Goal: Task Accomplishment & Management: Use online tool/utility

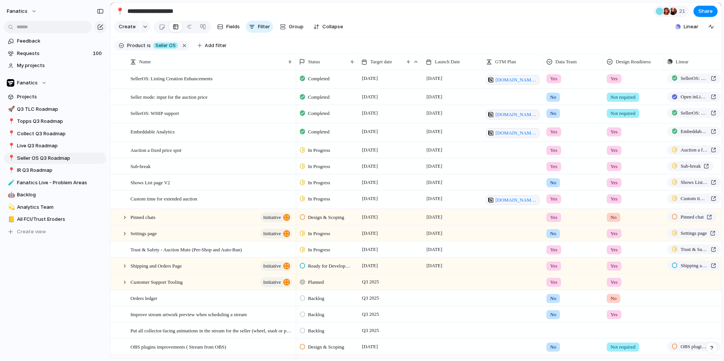
scroll to position [0, 7]
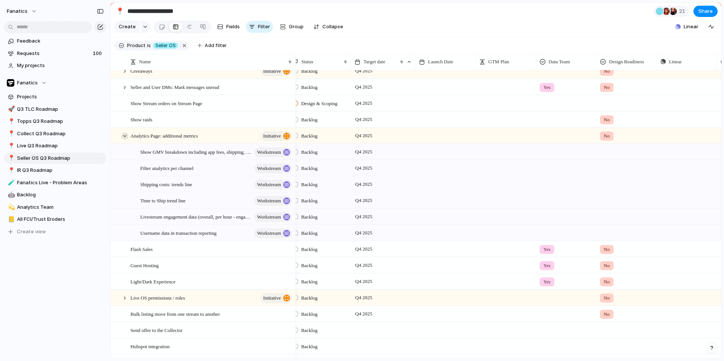
click at [121, 136] on div at bounding box center [124, 136] width 7 height 7
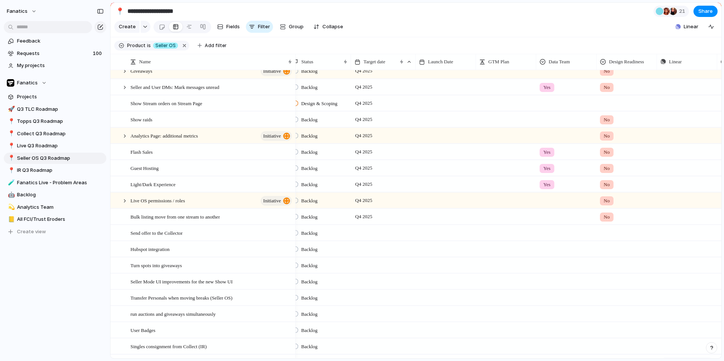
scroll to position [0, 0]
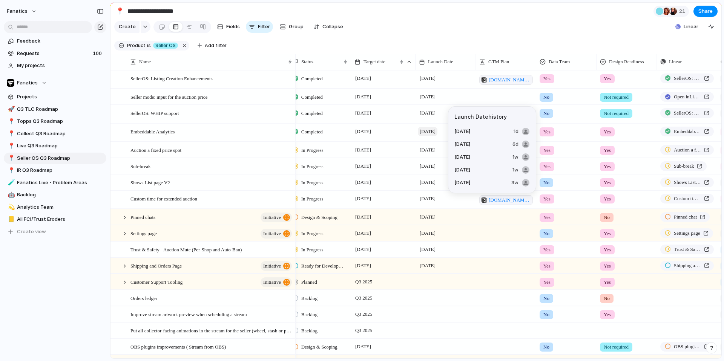
click at [423, 135] on span "[DATE]" at bounding box center [428, 131] width 20 height 9
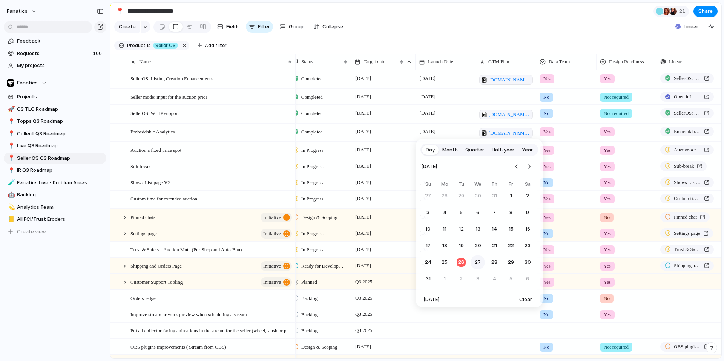
click at [481, 263] on button "27" at bounding box center [478, 263] width 14 height 14
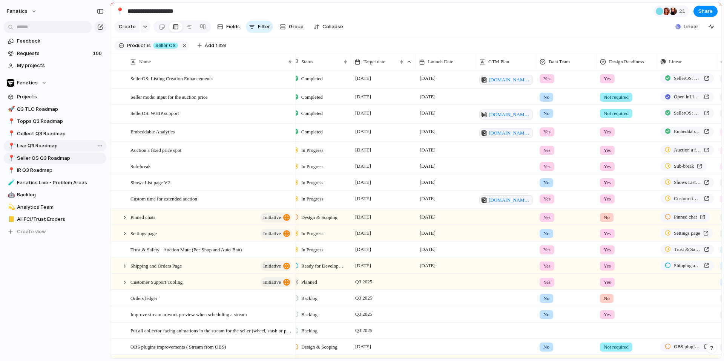
click at [47, 145] on span "Live Q3 Roadmap" at bounding box center [60, 146] width 87 height 8
type input "**********"
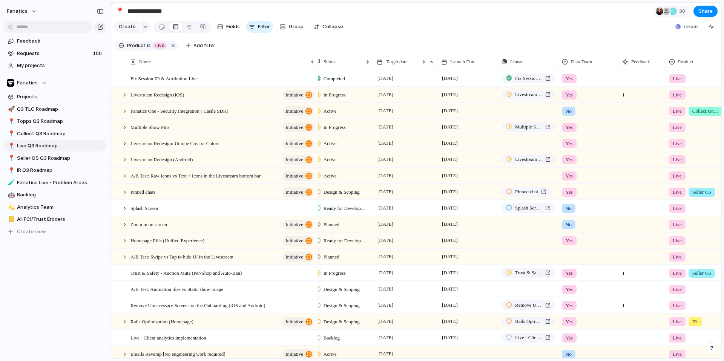
scroll to position [0, 7]
click at [125, 127] on div at bounding box center [124, 127] width 7 height 7
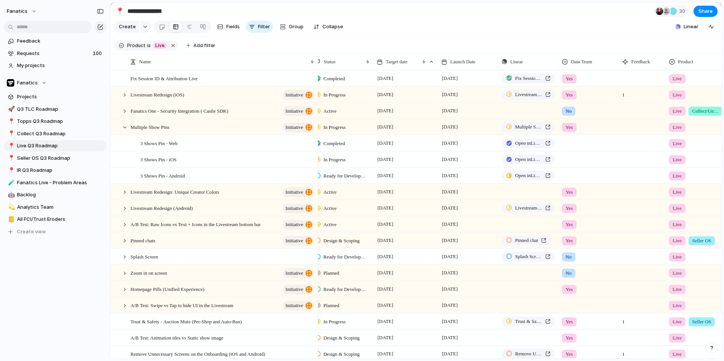
scroll to position [0, 0]
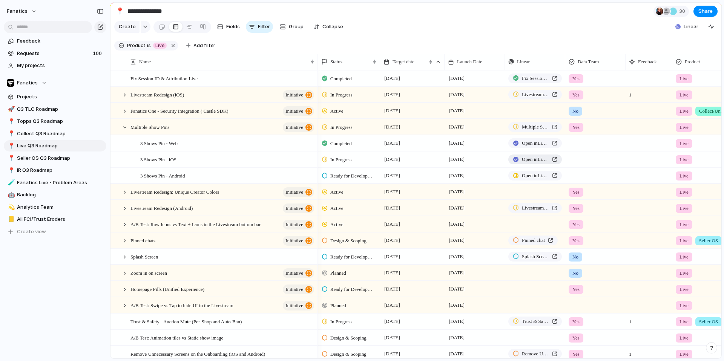
click at [526, 159] on span "Open in Linear" at bounding box center [535, 160] width 27 height 8
click at [516, 176] on div at bounding box center [516, 175] width 6 height 5
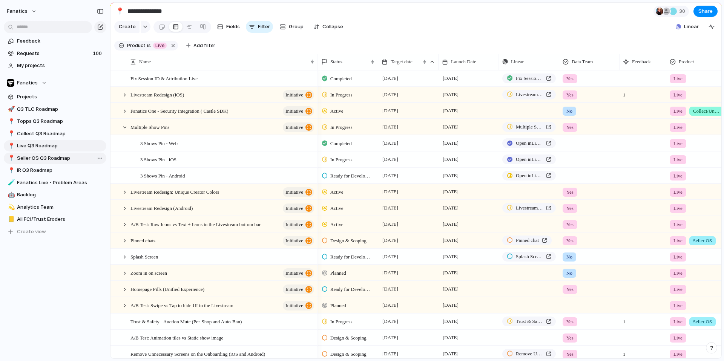
click at [46, 160] on span "Seller OS Q3 Roadmap" at bounding box center [60, 159] width 87 height 8
type input "**********"
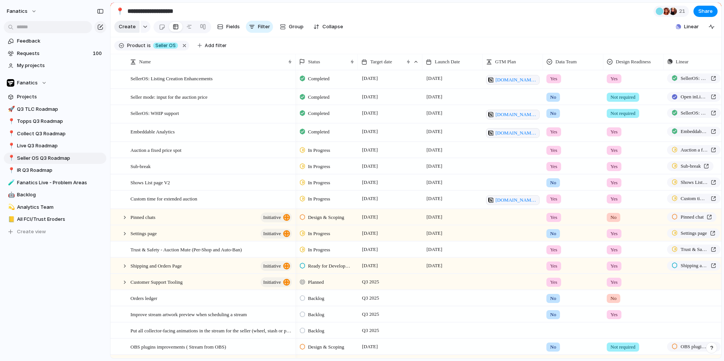
click at [127, 28] on span "Create" at bounding box center [127, 27] width 17 height 8
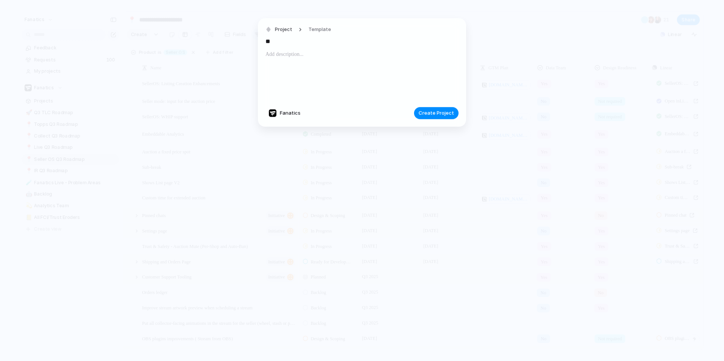
type input "*"
type input "**********"
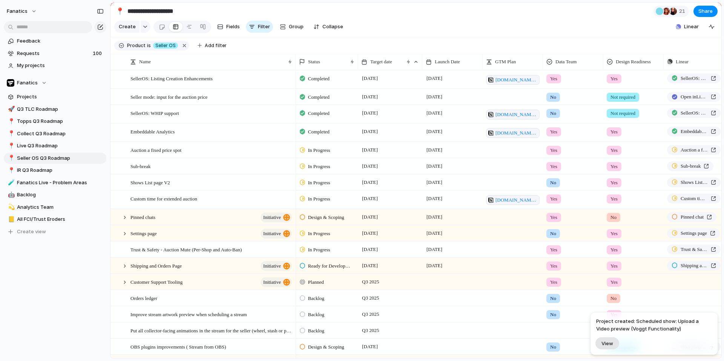
click at [608, 344] on span "View" at bounding box center [607, 343] width 12 height 6
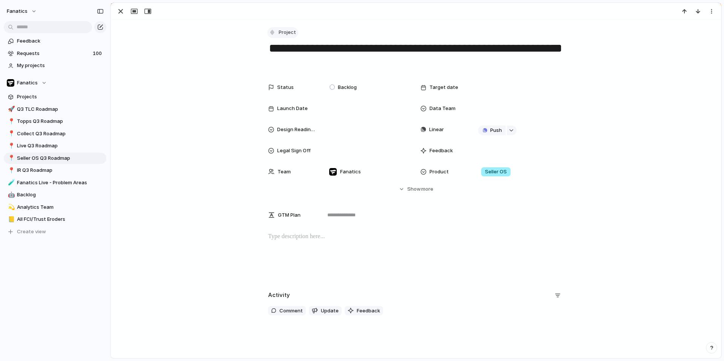
click at [277, 28] on button "Project" at bounding box center [282, 32] width 31 height 11
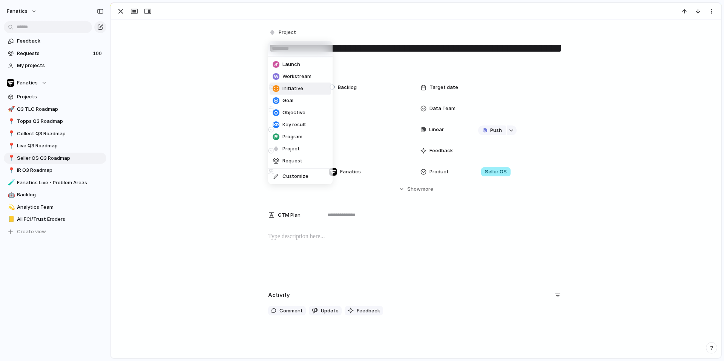
click at [294, 87] on span "Initiative" at bounding box center [292, 89] width 21 height 8
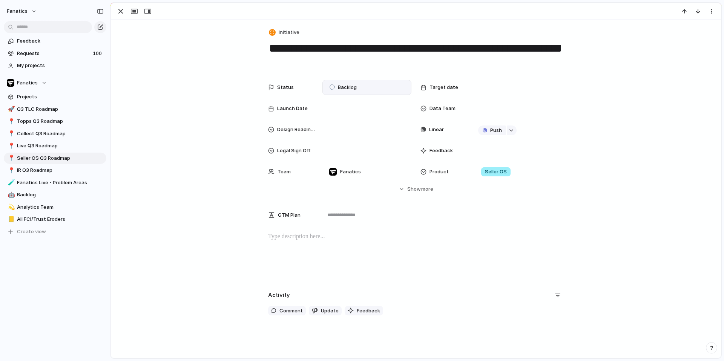
click at [359, 88] on div "Backlog" at bounding box center [344, 87] width 37 height 11
click at [275, 22] on div "Planned Active Completed" at bounding box center [362, 180] width 724 height 361
click at [276, 30] on button "Initiative" at bounding box center [284, 32] width 34 height 11
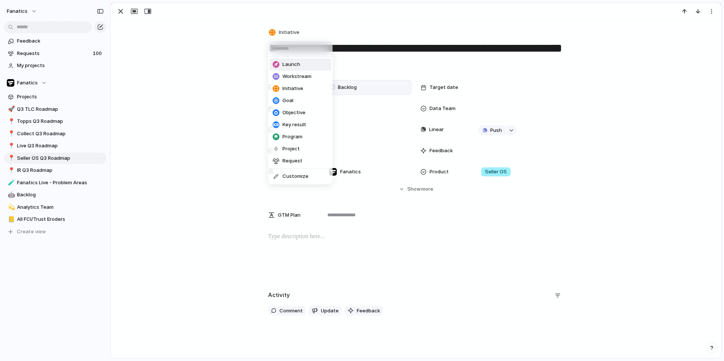
click at [294, 62] on span "Launch" at bounding box center [291, 65] width 18 height 8
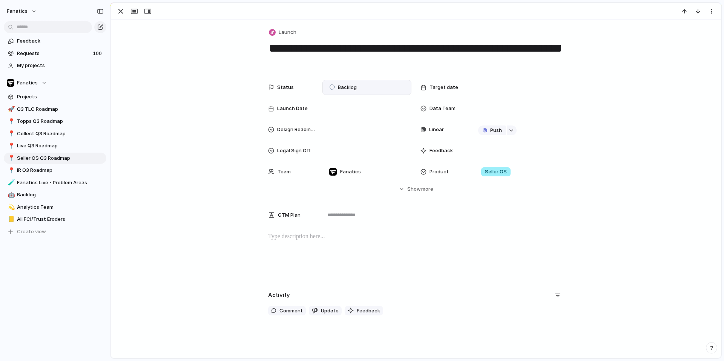
click at [343, 86] on span "Backlog" at bounding box center [347, 88] width 19 height 8
click at [297, 24] on div "Backlog Design & Scoping Ready for Development Blocked / Paused In Progress Com…" at bounding box center [362, 180] width 724 height 361
click at [285, 28] on button "Launch" at bounding box center [282, 32] width 31 height 11
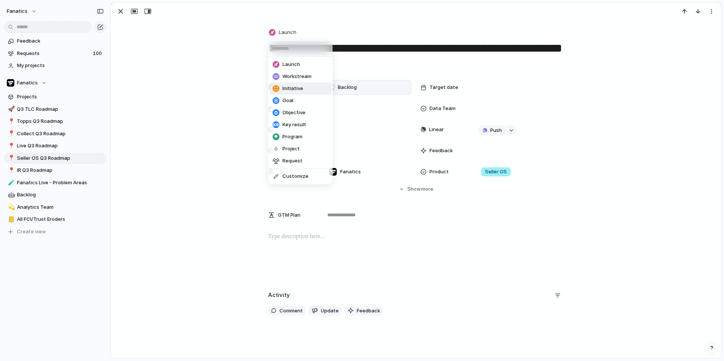
click at [300, 91] on span "Initiative" at bounding box center [292, 89] width 21 height 8
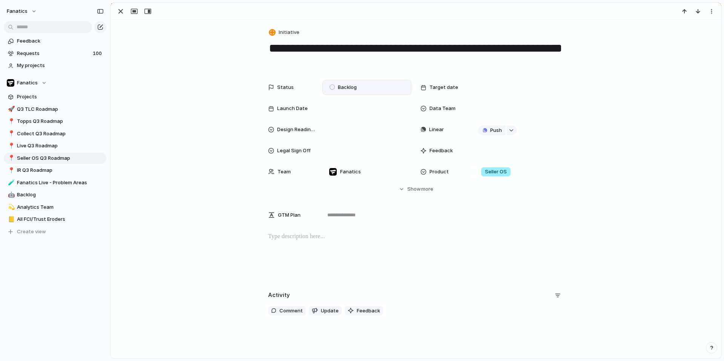
click at [360, 88] on div "Backlog" at bounding box center [344, 87] width 37 height 11
click at [476, 93] on div "Planned Active Completed" at bounding box center [362, 180] width 724 height 361
click at [481, 88] on div at bounding box center [519, 87] width 82 height 8
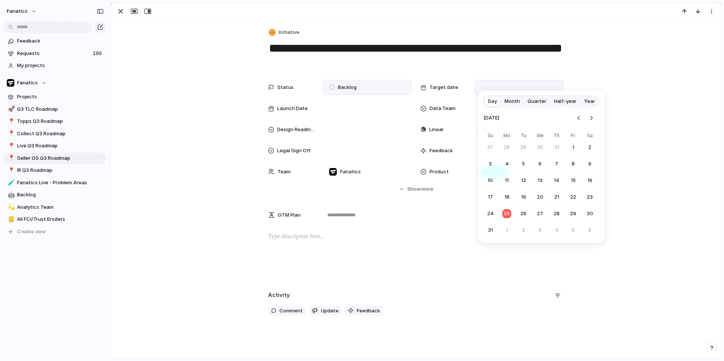
click at [536, 98] on span "Quarter" at bounding box center [536, 102] width 19 height 8
click at [573, 155] on span "Q4" at bounding box center [572, 154] width 8 height 8
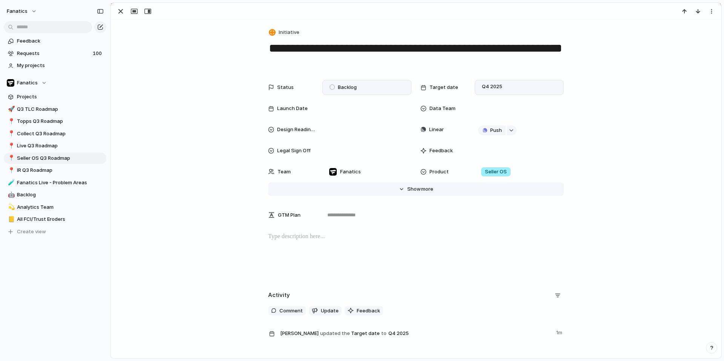
click at [403, 184] on button "Hide Show more" at bounding box center [416, 189] width 296 height 14
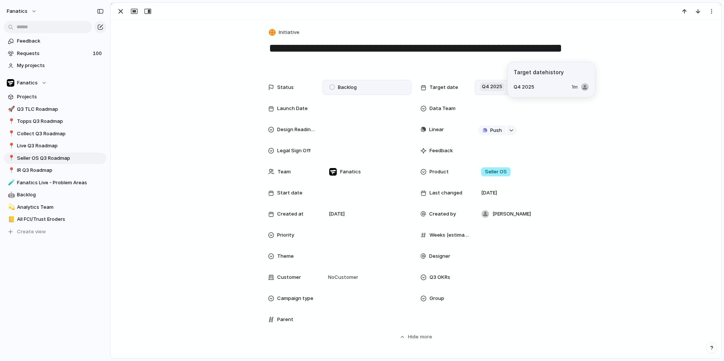
click at [501, 85] on span "Q4 2025" at bounding box center [492, 86] width 24 height 9
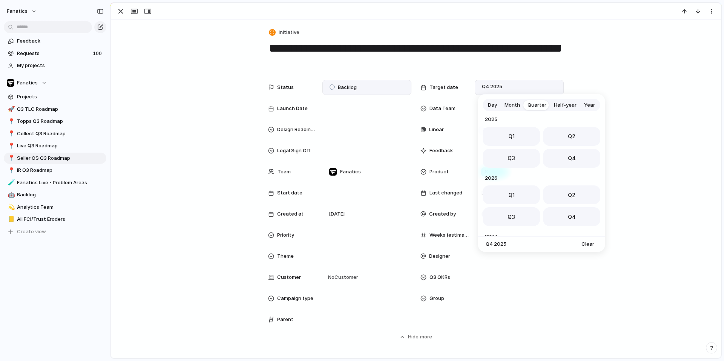
click at [492, 105] on span "Day" at bounding box center [492, 105] width 9 height 8
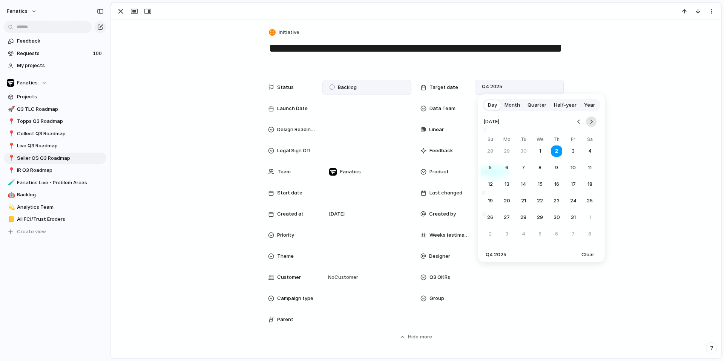
click at [591, 123] on button "Go to the Next Month" at bounding box center [591, 121] width 11 height 11
click at [590, 152] on button "1" at bounding box center [590, 151] width 14 height 14
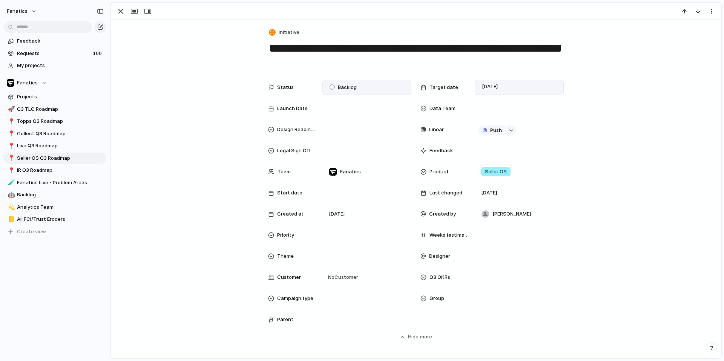
click at [503, 86] on div "1 November" at bounding box center [490, 87] width 25 height 8
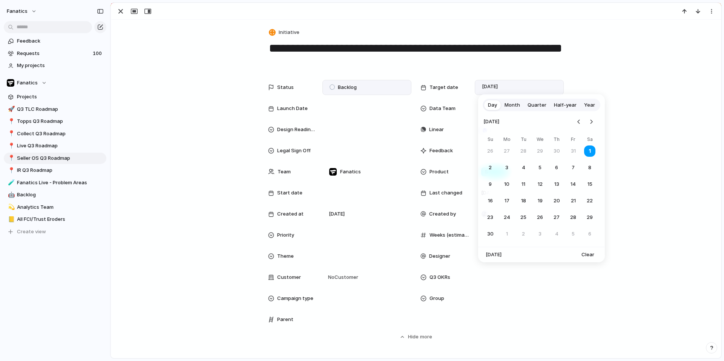
click at [571, 66] on div "Day Month Quarter Half-year Year November 2025 Su Mo Tu We Th Fr Sa 26 27 28 29…" at bounding box center [362, 180] width 724 height 361
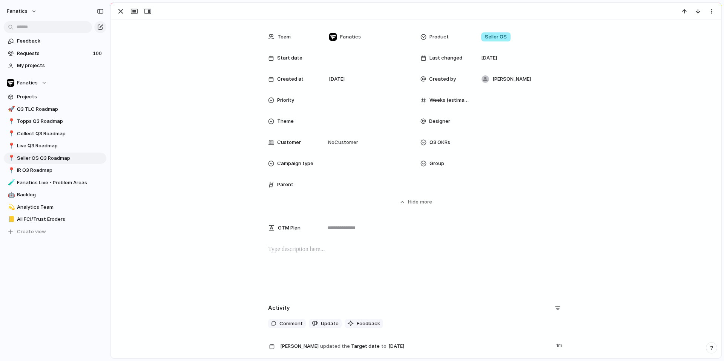
scroll to position [141, 0]
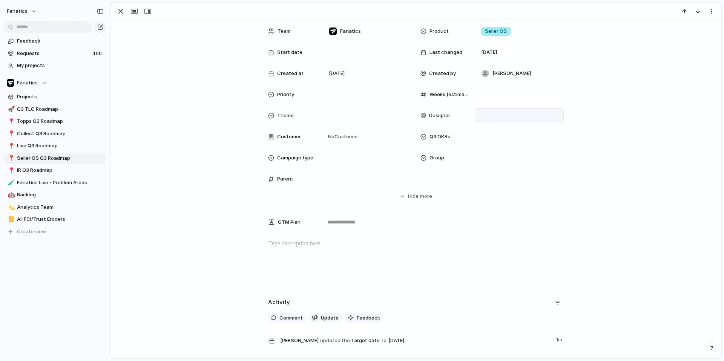
click at [494, 112] on div at bounding box center [519, 116] width 82 height 8
click at [619, 93] on div "Alona Kotliar Michael Dingle Tracy Reeves Yaraslau Bahutski Sabrina Smith Nick …" at bounding box center [362, 180] width 724 height 361
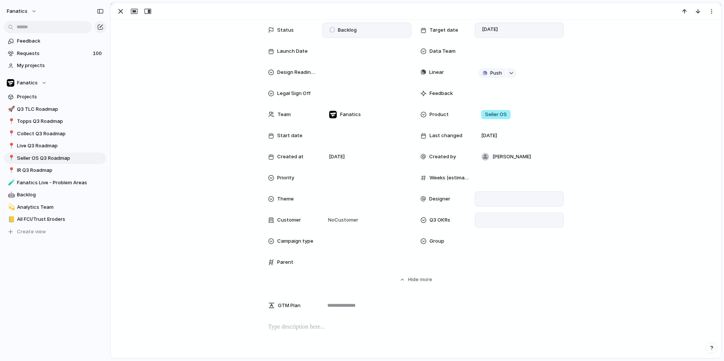
scroll to position [56, 0]
click at [423, 220] on div at bounding box center [423, 221] width 6 height 6
click at [423, 225] on div "Increase % of sessions exposed to IR from 41% to a monthly average of 80% in Se…" at bounding box center [362, 180] width 724 height 361
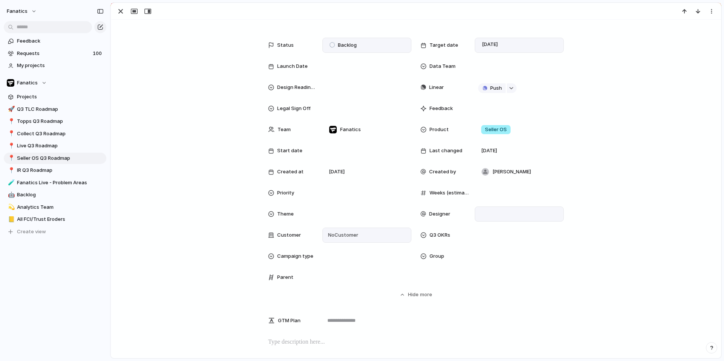
scroll to position [29, 0]
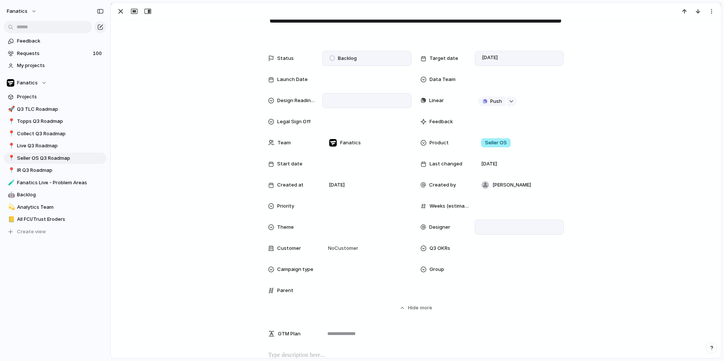
click at [380, 103] on div at bounding box center [367, 100] width 82 height 8
click at [346, 138] on li "No" at bounding box center [357, 140] width 61 height 13
click at [510, 125] on div at bounding box center [519, 121] width 89 height 15
click at [477, 113] on div "Status Backlog Target date 1 November Launch Date Data Team Design Readiness No…" at bounding box center [416, 174] width 296 height 247
click at [485, 125] on div at bounding box center [519, 121] width 89 height 15
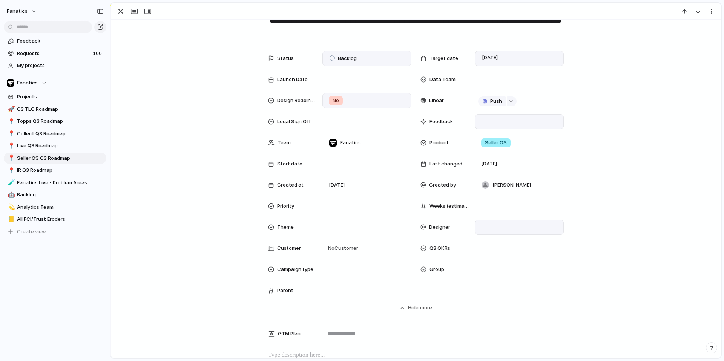
click at [485, 125] on div at bounding box center [519, 121] width 89 height 15
click at [116, 12] on div "button" at bounding box center [120, 11] width 9 height 9
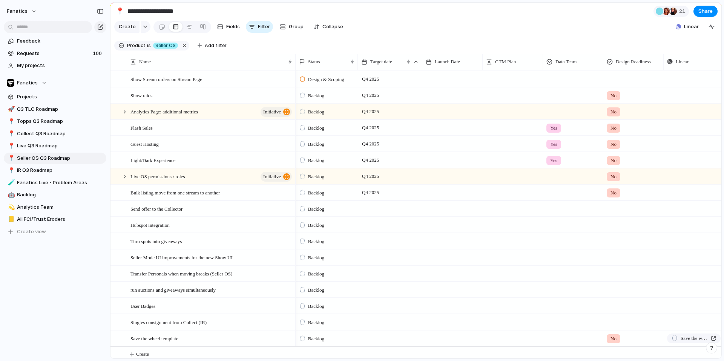
scroll to position [414, 0]
click at [384, 239] on div at bounding box center [390, 240] width 64 height 15
click at [419, 213] on span "Quarter" at bounding box center [416, 217] width 19 height 8
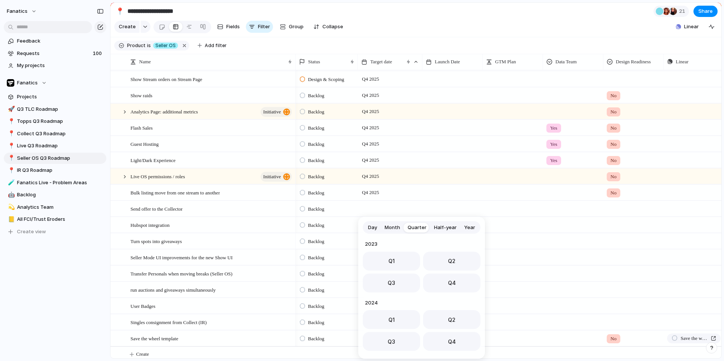
scroll to position [119, 0]
click at [452, 282] on span "Q4" at bounding box center [452, 281] width 8 height 8
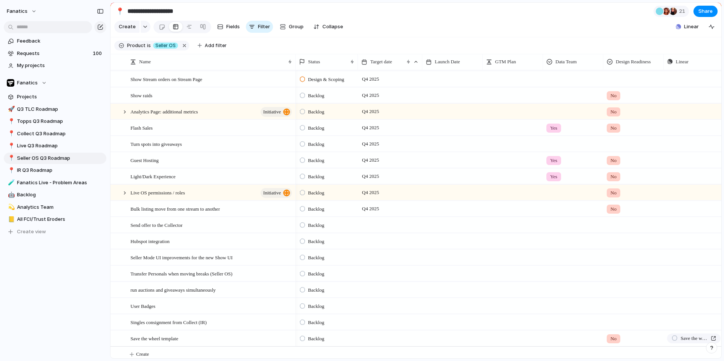
scroll to position [418, 0]
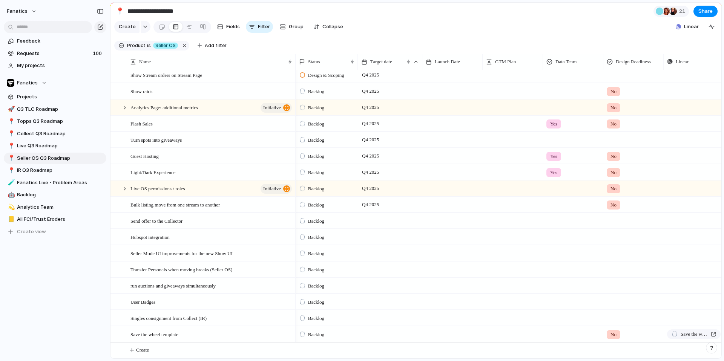
click at [368, 304] on div at bounding box center [390, 301] width 64 height 15
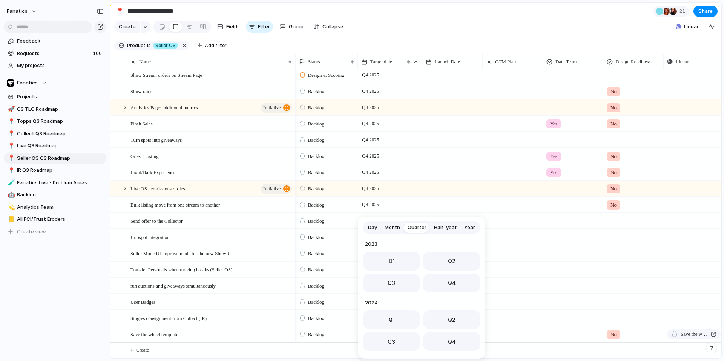
scroll to position [119, 0]
click at [399, 279] on button "Q3" at bounding box center [391, 280] width 57 height 19
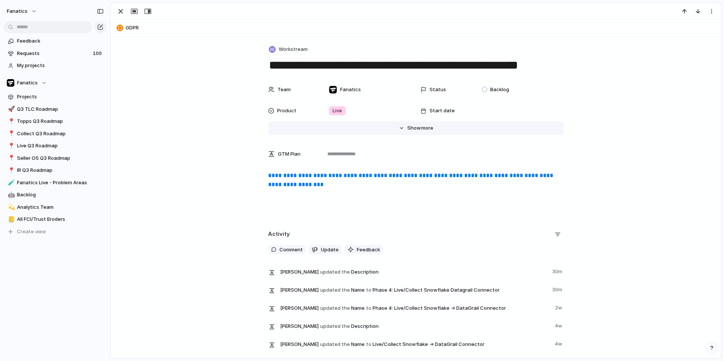
click at [407, 127] on button "Hide Show more" at bounding box center [416, 128] width 296 height 14
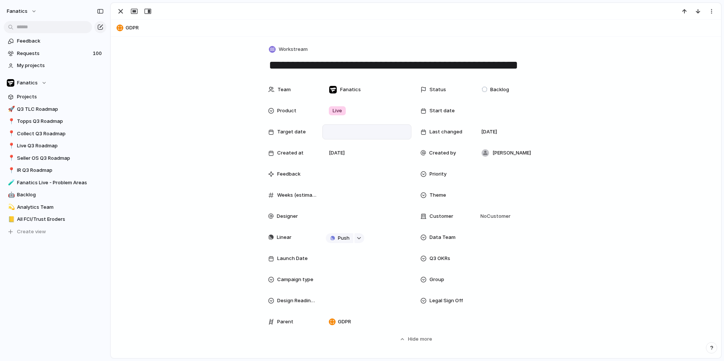
click at [339, 137] on div at bounding box center [366, 131] width 89 height 15
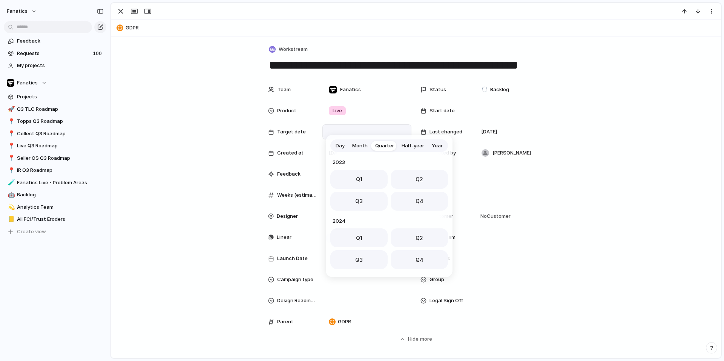
scroll to position [119, 0]
click at [368, 198] on button "Q3" at bounding box center [358, 199] width 57 height 19
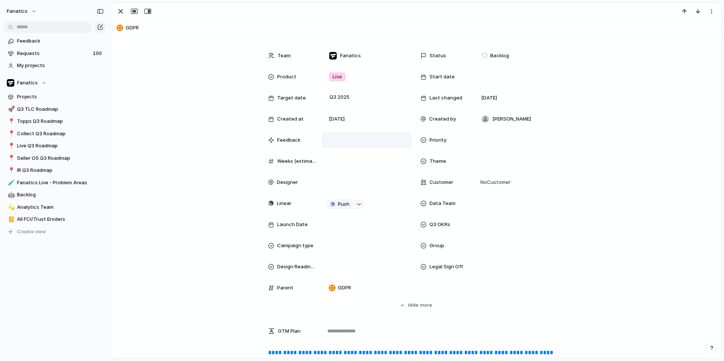
scroll to position [35, 0]
click at [514, 262] on div at bounding box center [519, 266] width 82 height 8
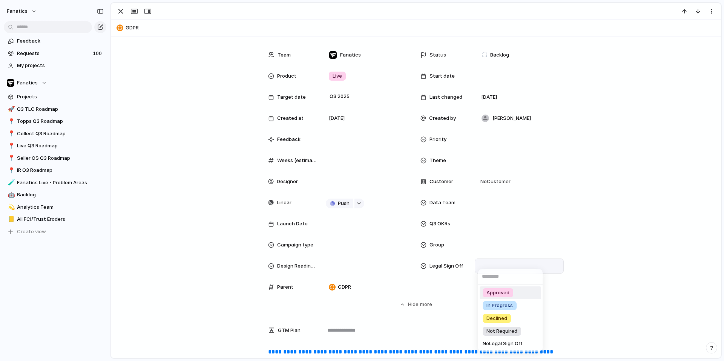
click at [505, 291] on span "Approved" at bounding box center [497, 293] width 23 height 8
click at [511, 262] on div "Approved" at bounding box center [496, 266] width 37 height 9
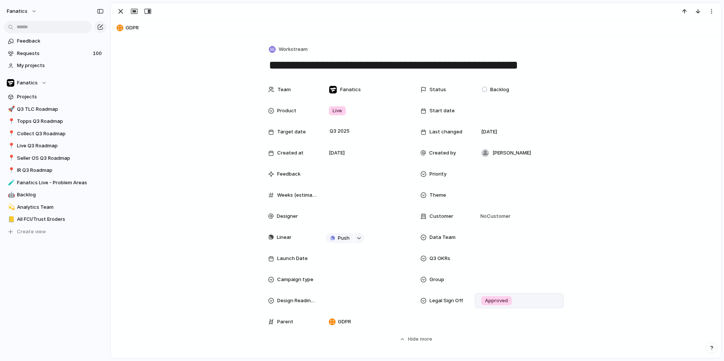
scroll to position [0, 0]
click at [500, 306] on div "Approved" at bounding box center [519, 300] width 89 height 15
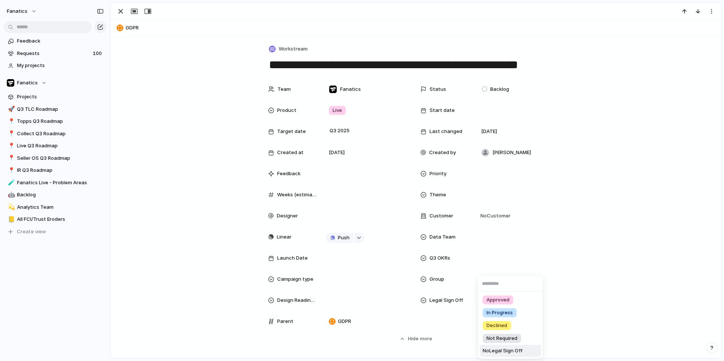
click at [503, 349] on span "No Legal Sign Off" at bounding box center [502, 351] width 40 height 8
click at [488, 175] on div at bounding box center [519, 174] width 82 height 8
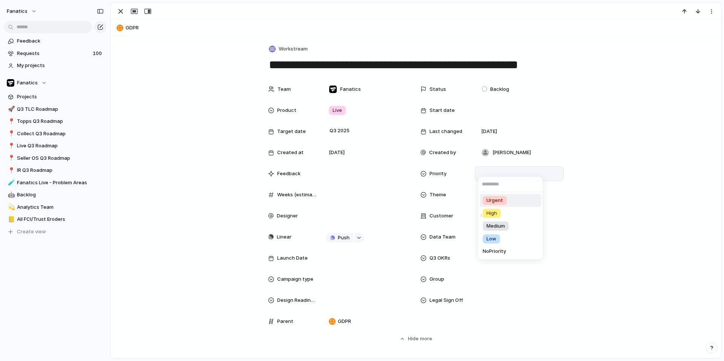
click at [495, 200] on span "Urgent" at bounding box center [494, 201] width 17 height 8
click at [495, 198] on div at bounding box center [519, 195] width 82 height 8
click at [495, 198] on input "text" at bounding box center [510, 205] width 64 height 15
click at [112, 26] on div "FCI" at bounding box center [362, 180] width 724 height 361
click at [118, 11] on div "button" at bounding box center [120, 11] width 9 height 9
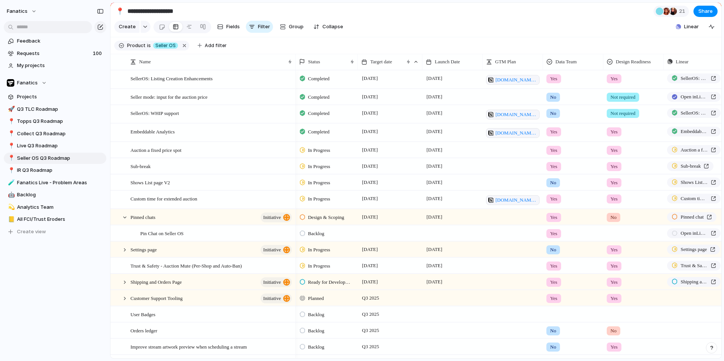
click at [694, 47] on section "Product is Seller OS Add filter" at bounding box center [415, 45] width 611 height 17
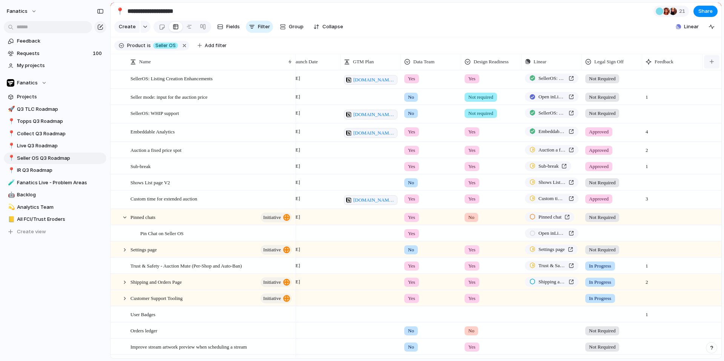
click at [705, 66] on button "button" at bounding box center [711, 62] width 15 height 14
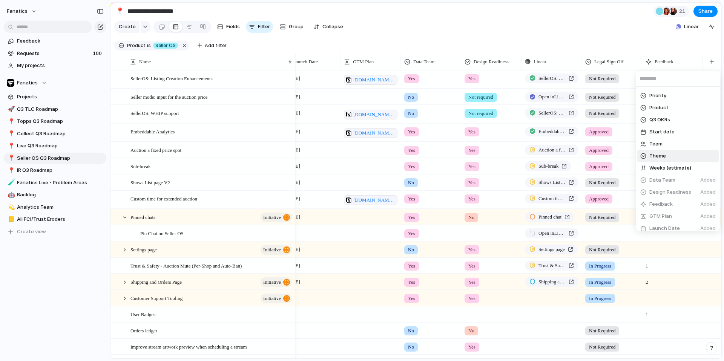
scroll to position [119, 0]
click at [660, 159] on span "Theme" at bounding box center [657, 157] width 17 height 8
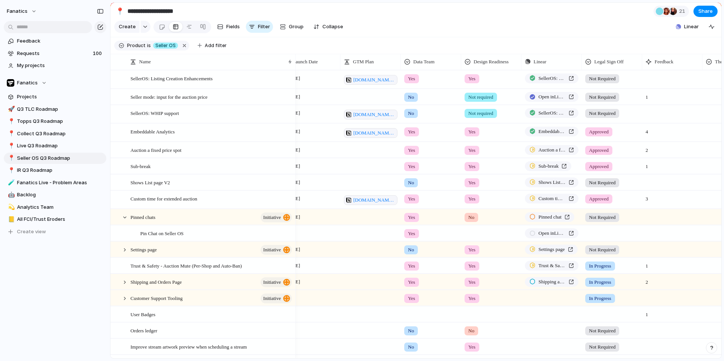
scroll to position [0, 202]
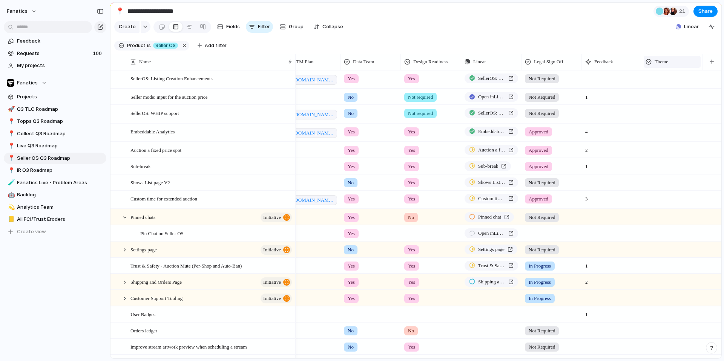
click at [661, 65] on span "Theme" at bounding box center [661, 62] width 14 height 8
click at [670, 74] on li "Modify" at bounding box center [672, 78] width 55 height 12
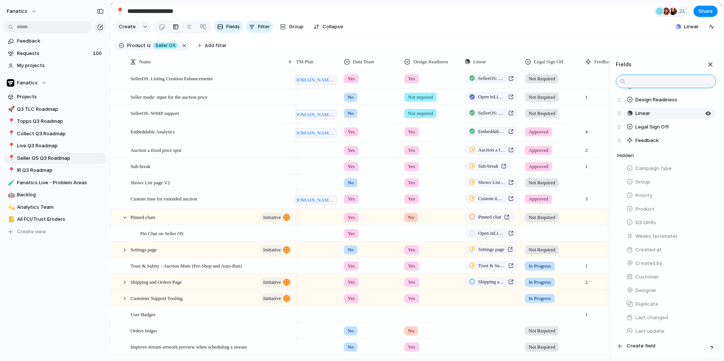
scroll to position [145, 0]
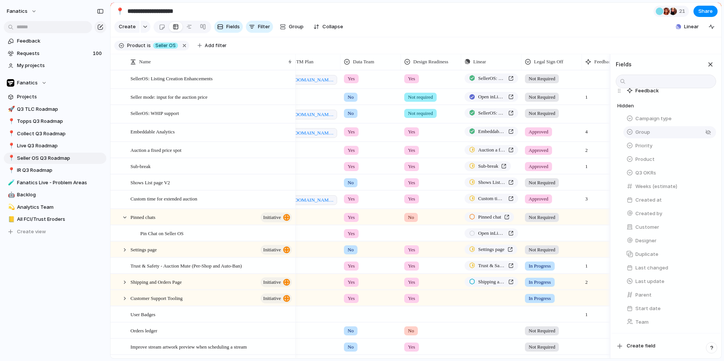
click at [646, 135] on span "Group" at bounding box center [642, 133] width 15 height 8
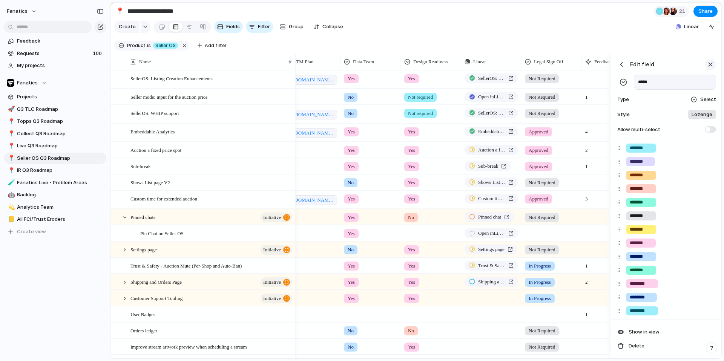
click at [710, 67] on div "button" at bounding box center [710, 64] width 8 height 8
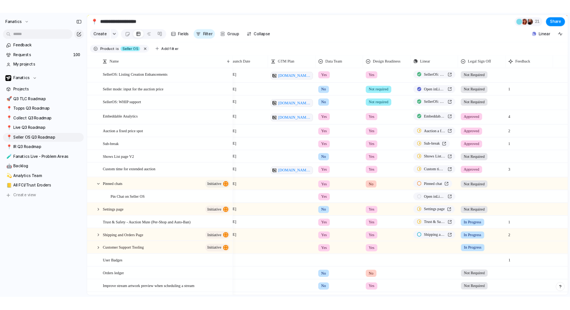
scroll to position [0, 0]
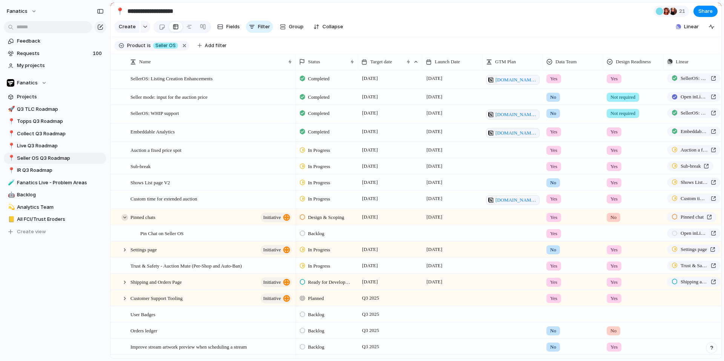
click at [126, 217] on div at bounding box center [124, 217] width 7 height 7
